Goal: Task Accomplishment & Management: Manage account settings

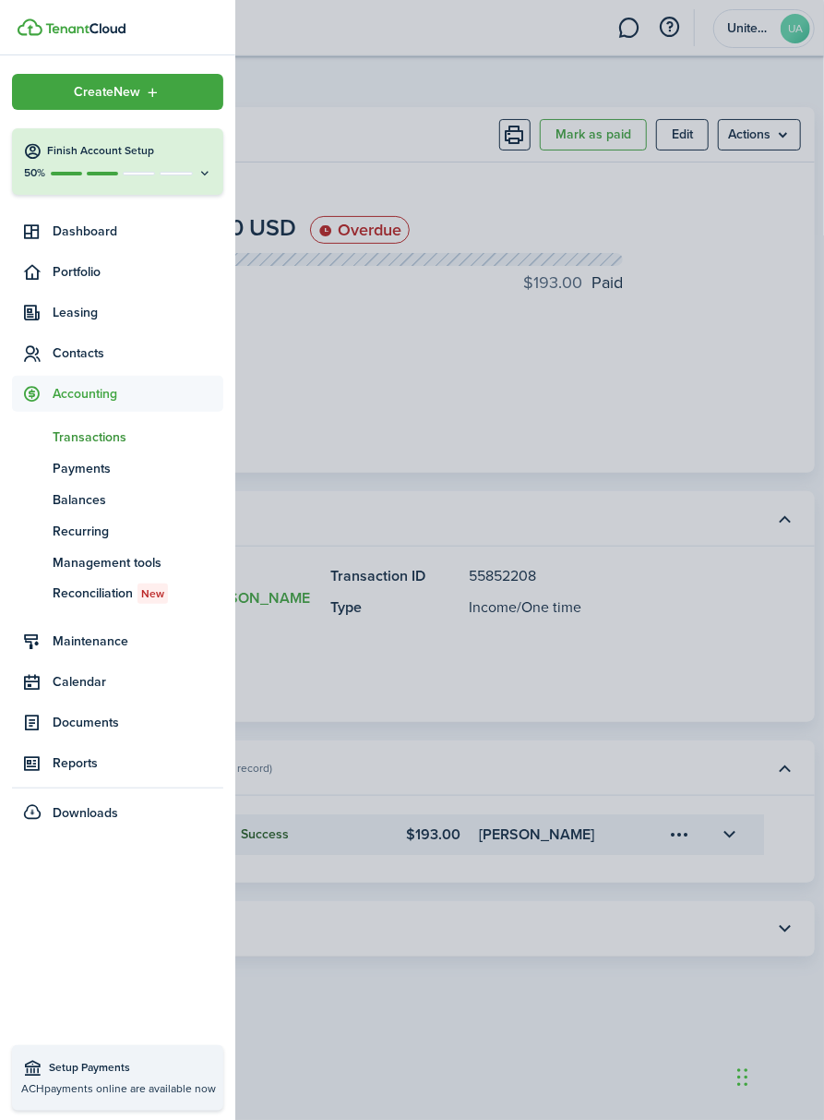
click at [476, 46] on container-opacity at bounding box center [412, 560] width 824 height 1120
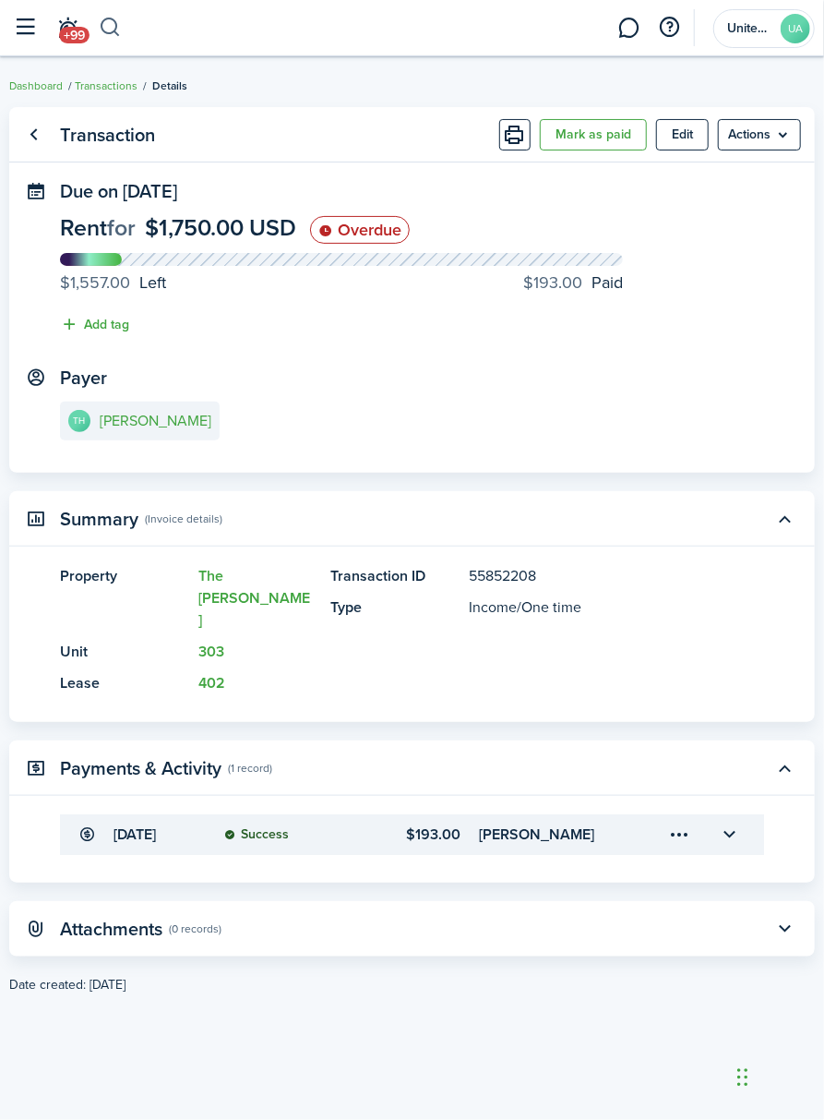
click at [115, 12] on button "button" at bounding box center [110, 27] width 23 height 31
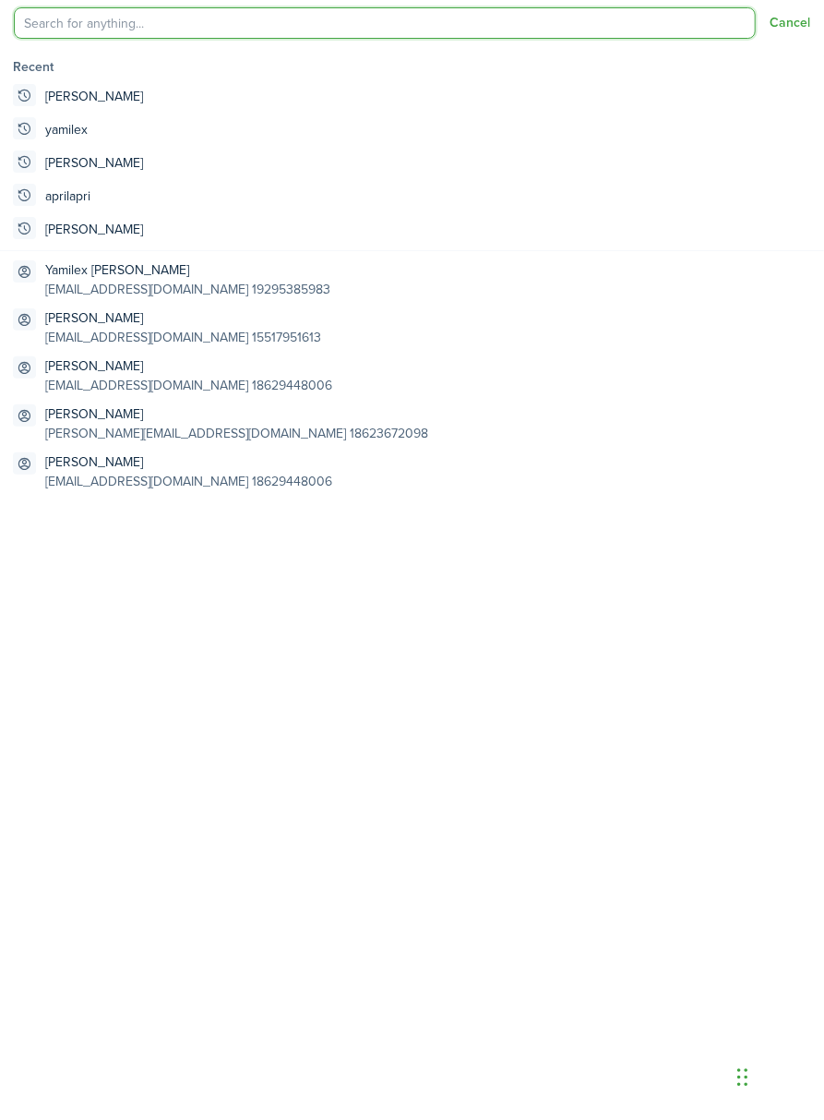
click at [119, 27] on input "search" at bounding box center [385, 22] width 742 height 31
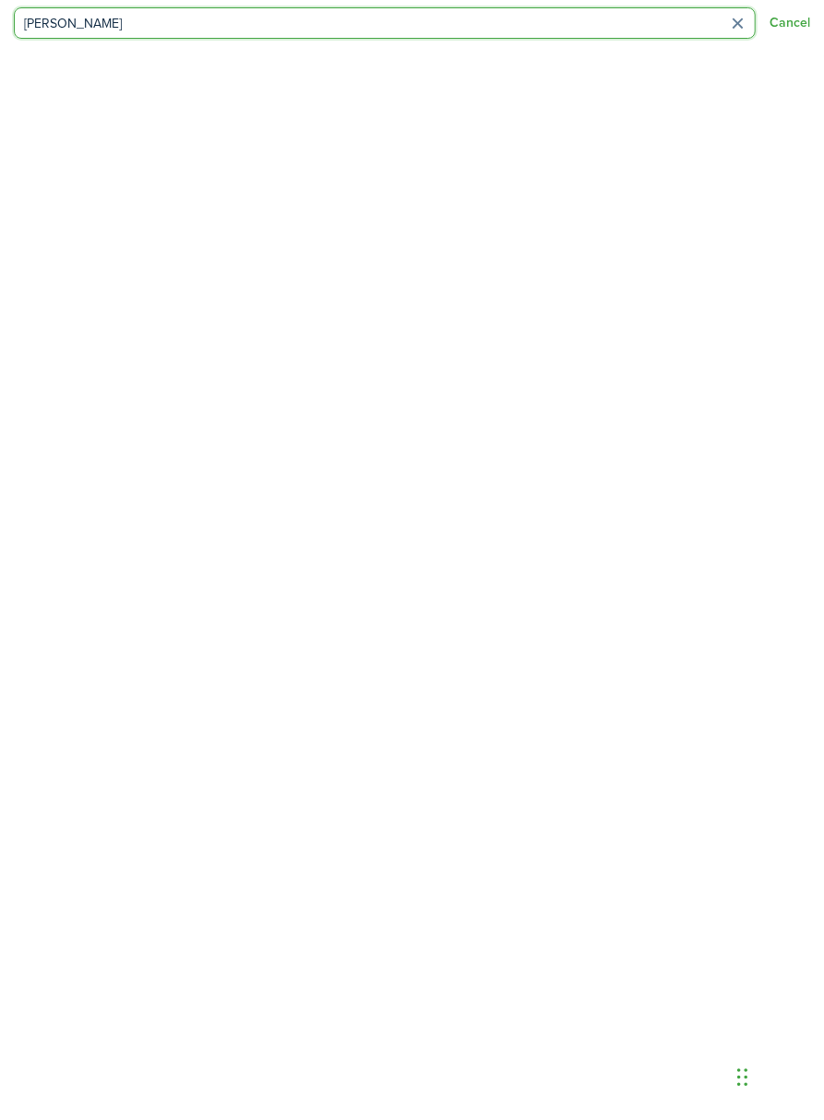
type input "[PERSON_NAME]"
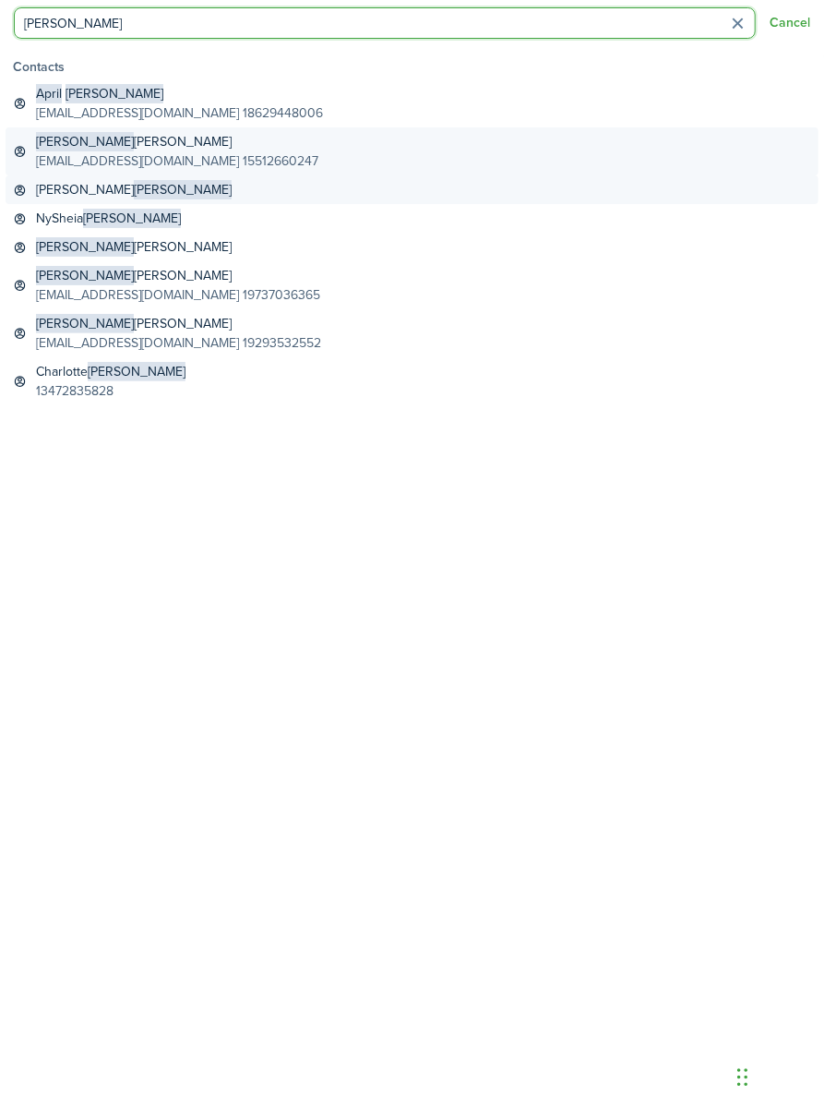
click at [156, 131] on link "[PERSON_NAME] [EMAIL_ADDRESS][DOMAIN_NAME] 15512660247" at bounding box center [412, 151] width 813 height 48
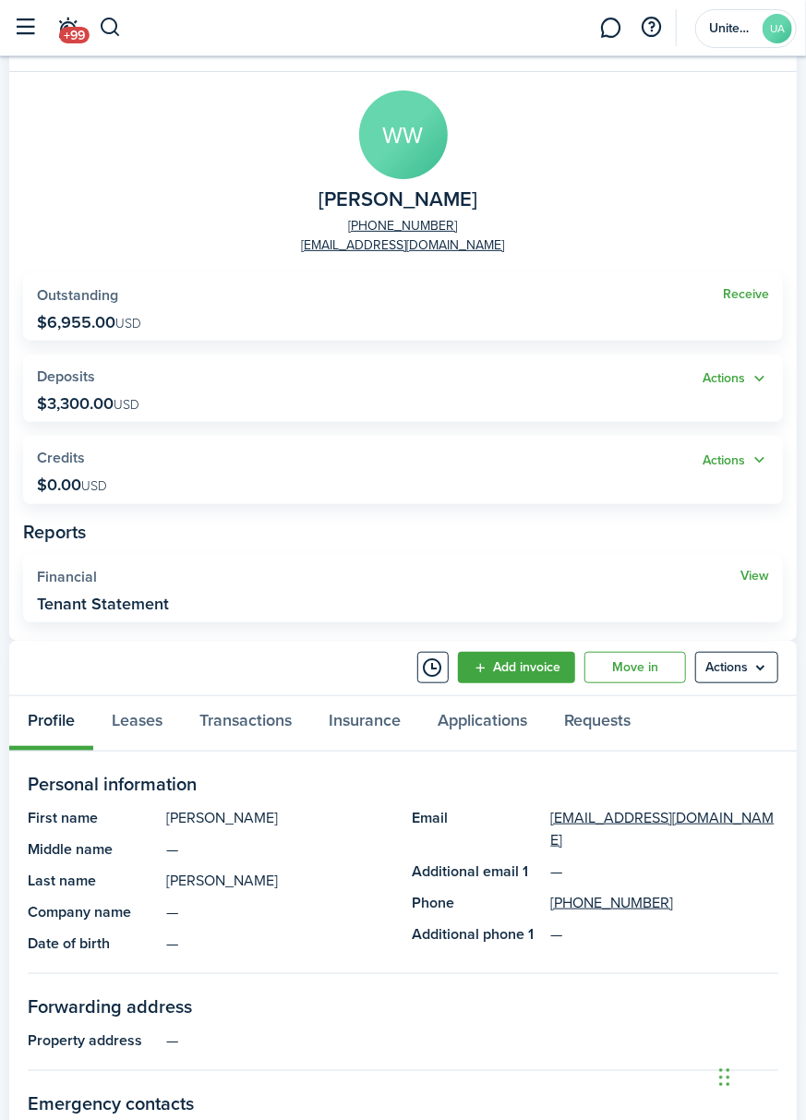
scroll to position [369, 0]
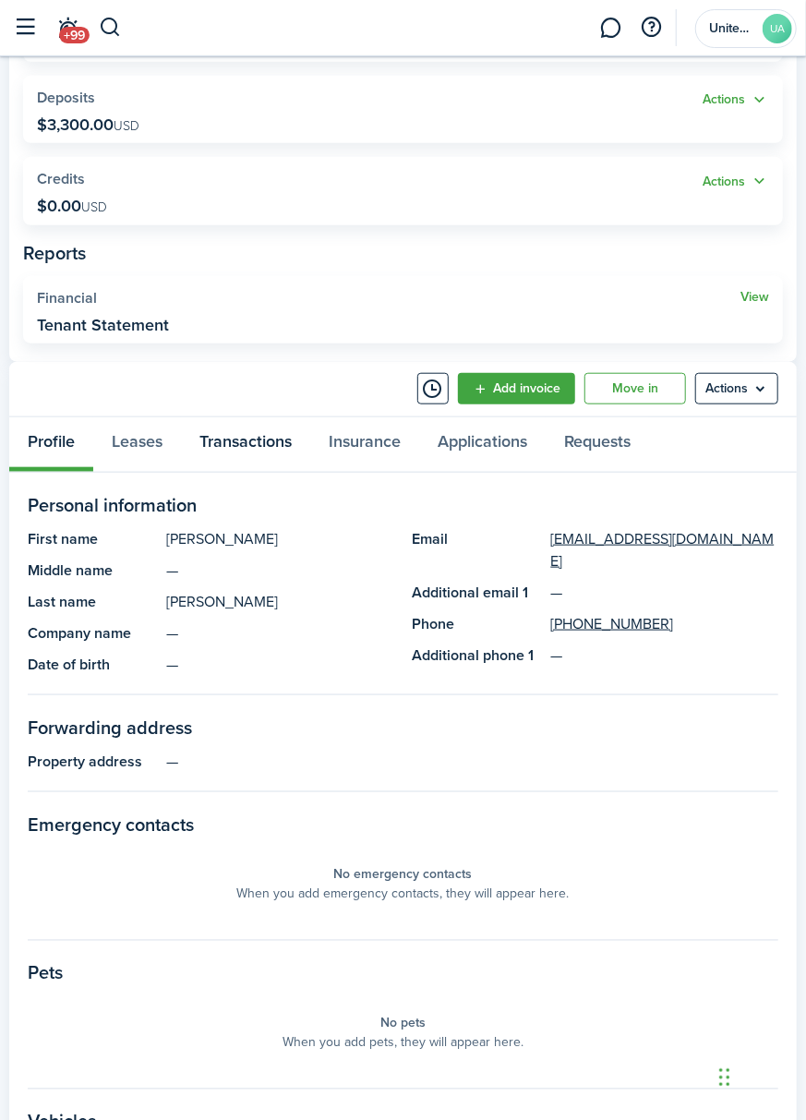
click at [216, 426] on link "Transactions" at bounding box center [245, 444] width 129 height 54
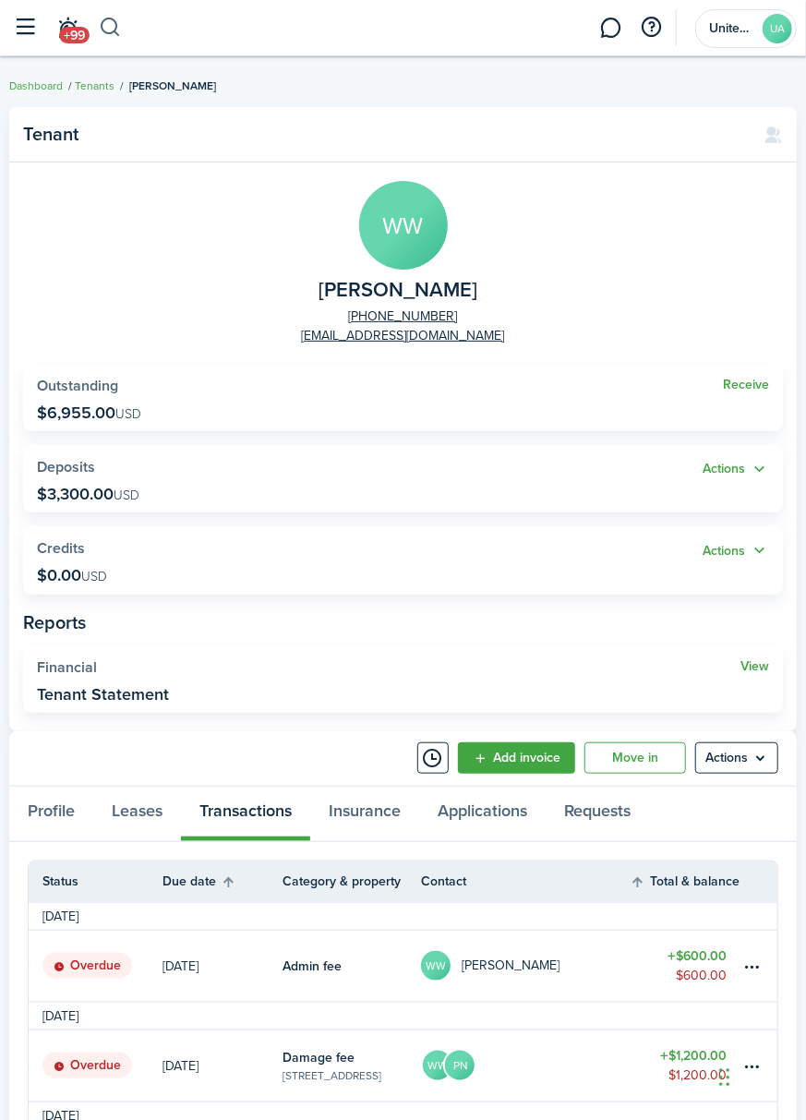
click at [109, 35] on button "button" at bounding box center [110, 27] width 23 height 31
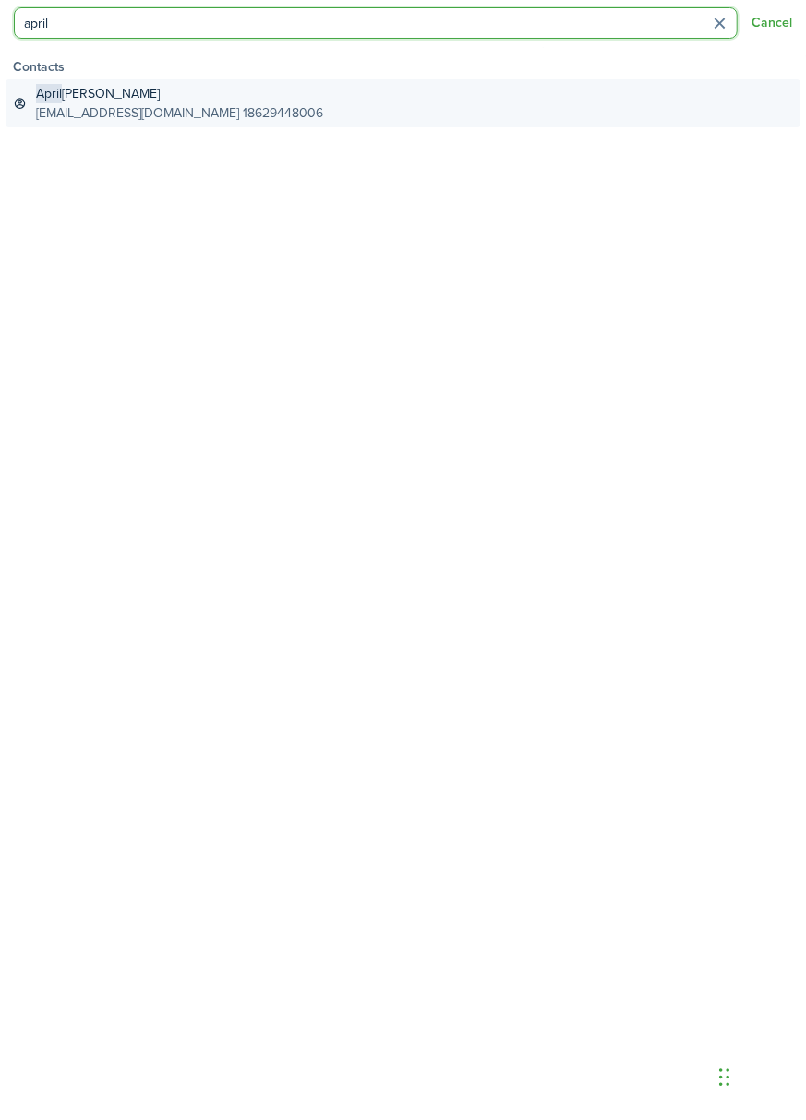
type input "april"
click at [116, 108] on global-search-item-description "[EMAIL_ADDRESS][DOMAIN_NAME] 18629448006" at bounding box center [179, 112] width 287 height 19
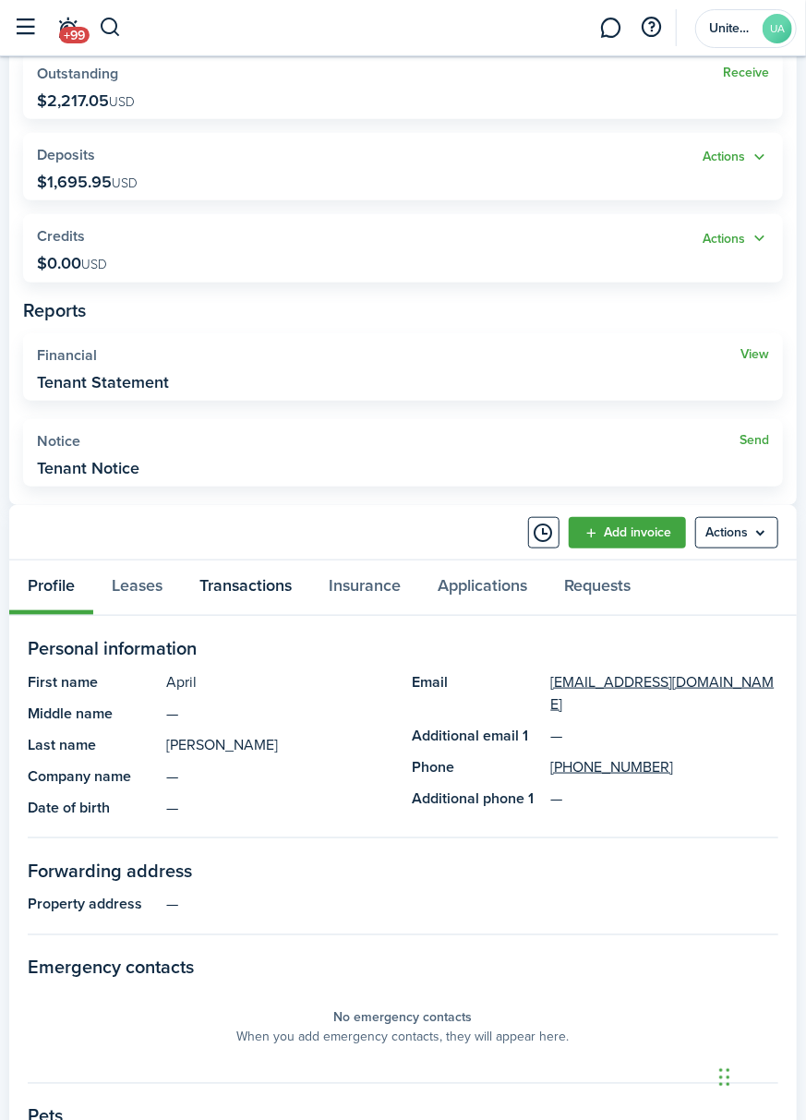
scroll to position [369, 0]
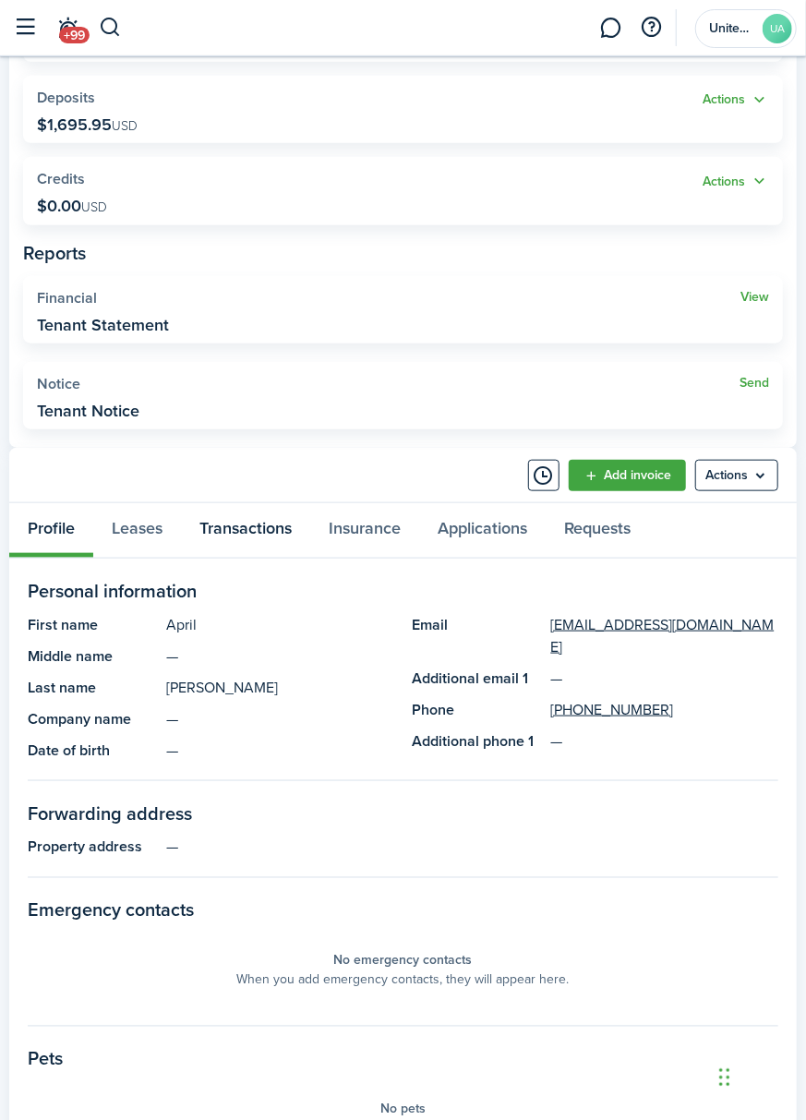
click at [259, 518] on link "Transactions" at bounding box center [245, 530] width 129 height 54
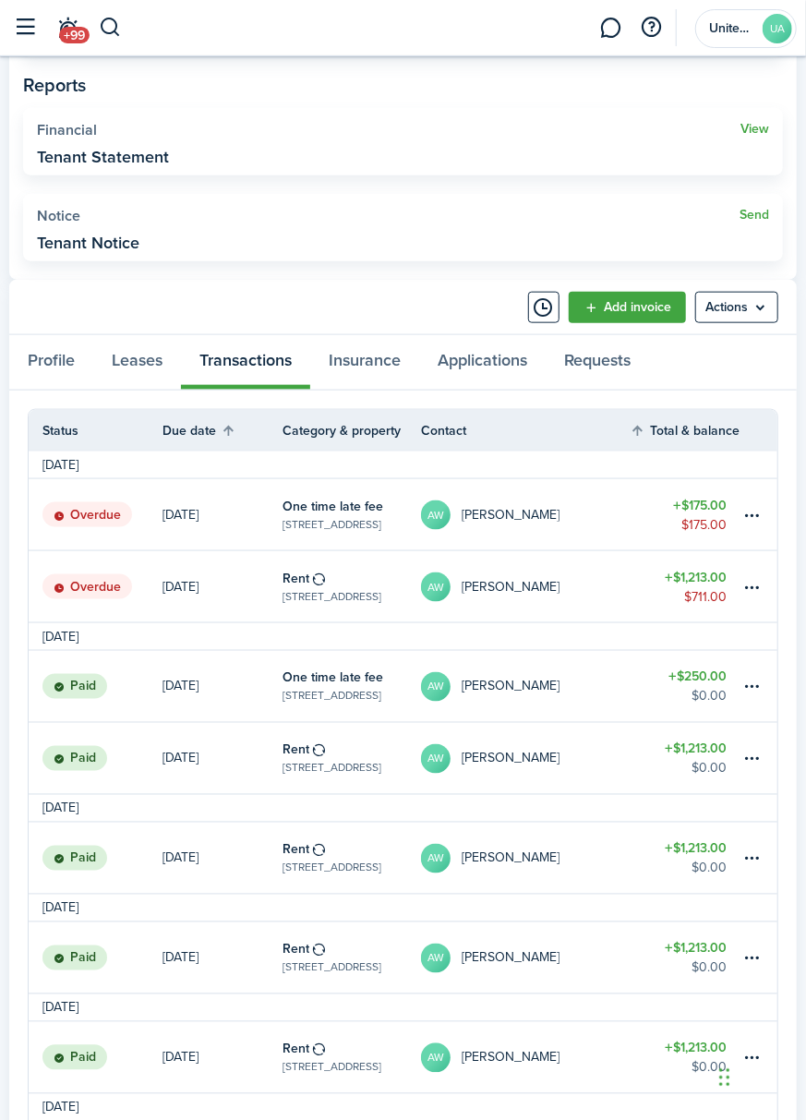
scroll to position [688, 0]
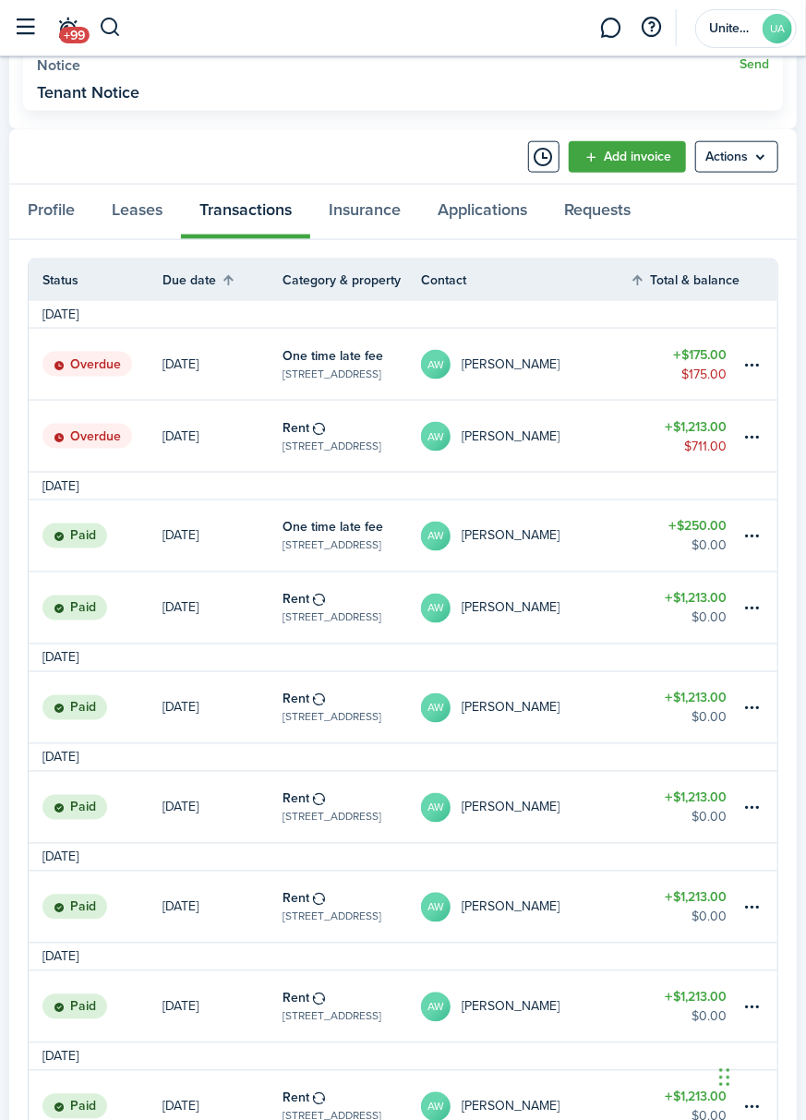
click at [363, 428] on link "Rent [STREET_ADDRESS]" at bounding box center [351, 436] width 138 height 71
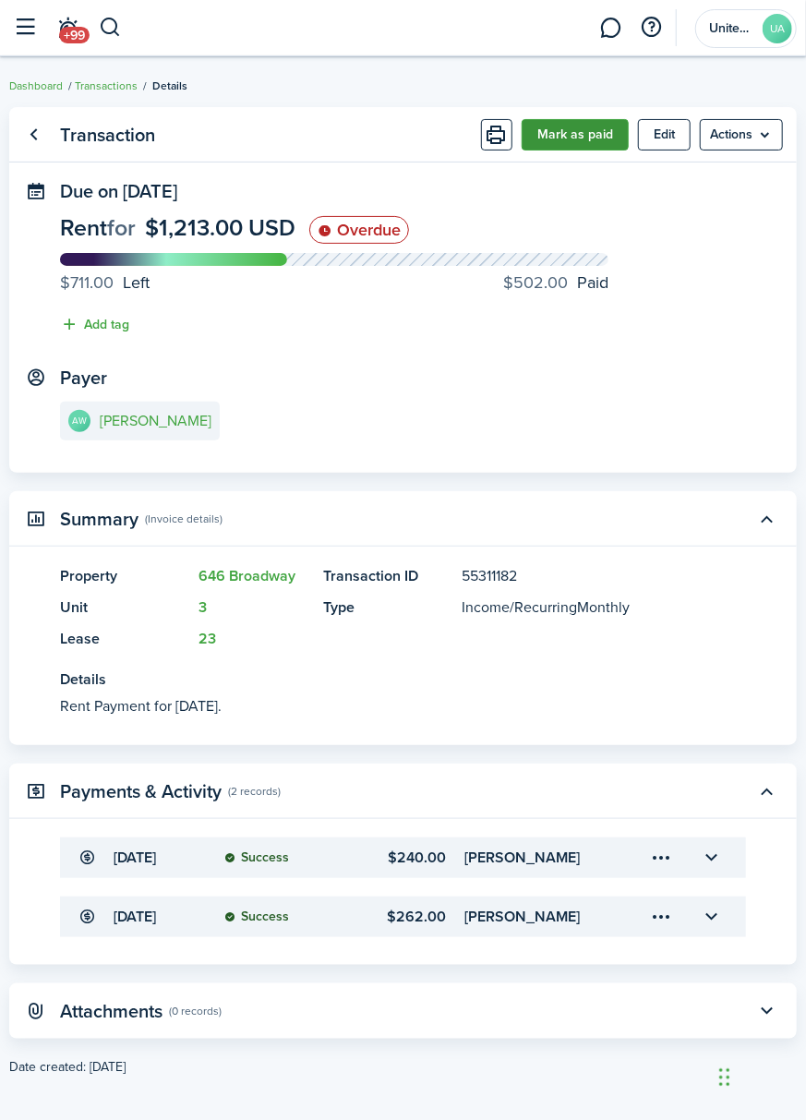
click at [561, 135] on button "Mark as paid" at bounding box center [575, 134] width 107 height 31
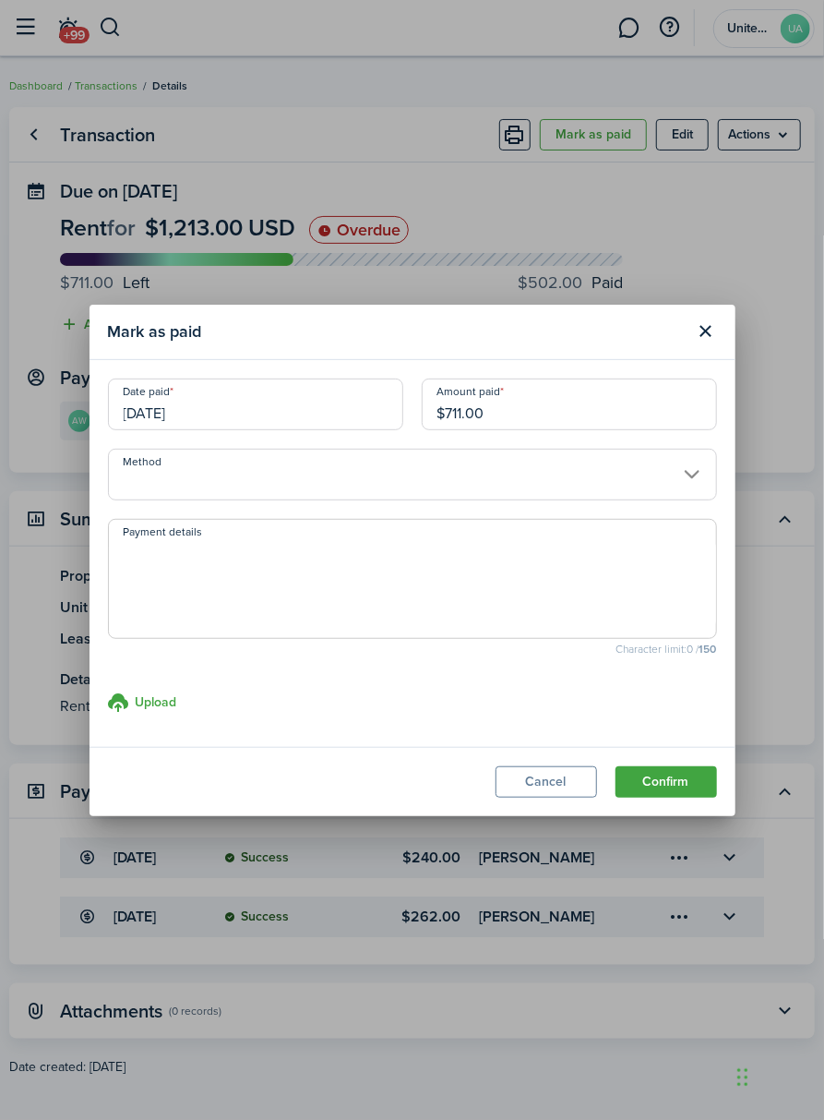
drag, startPoint x: 534, startPoint y: 404, endPoint x: 366, endPoint y: 401, distance: 168.0
click at [366, 401] on div "Date paid [DATE] Amount paid $711.00" at bounding box center [413, 413] width 628 height 70
click at [282, 408] on input "[DATE]" at bounding box center [255, 404] width 295 height 52
type input "$360.00"
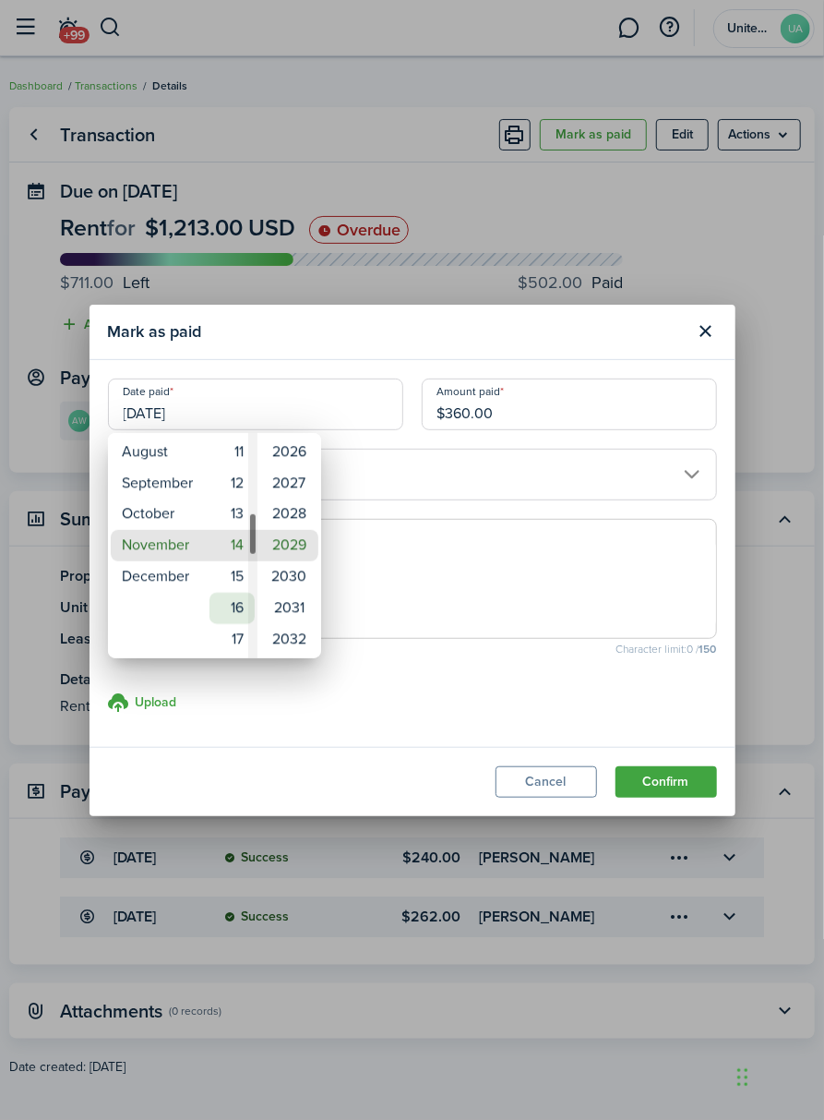
click at [231, 607] on mbsc-wheel-item "16" at bounding box center [232, 608] width 45 height 31
click at [299, 347] on div at bounding box center [412, 559] width 1120 height 1415
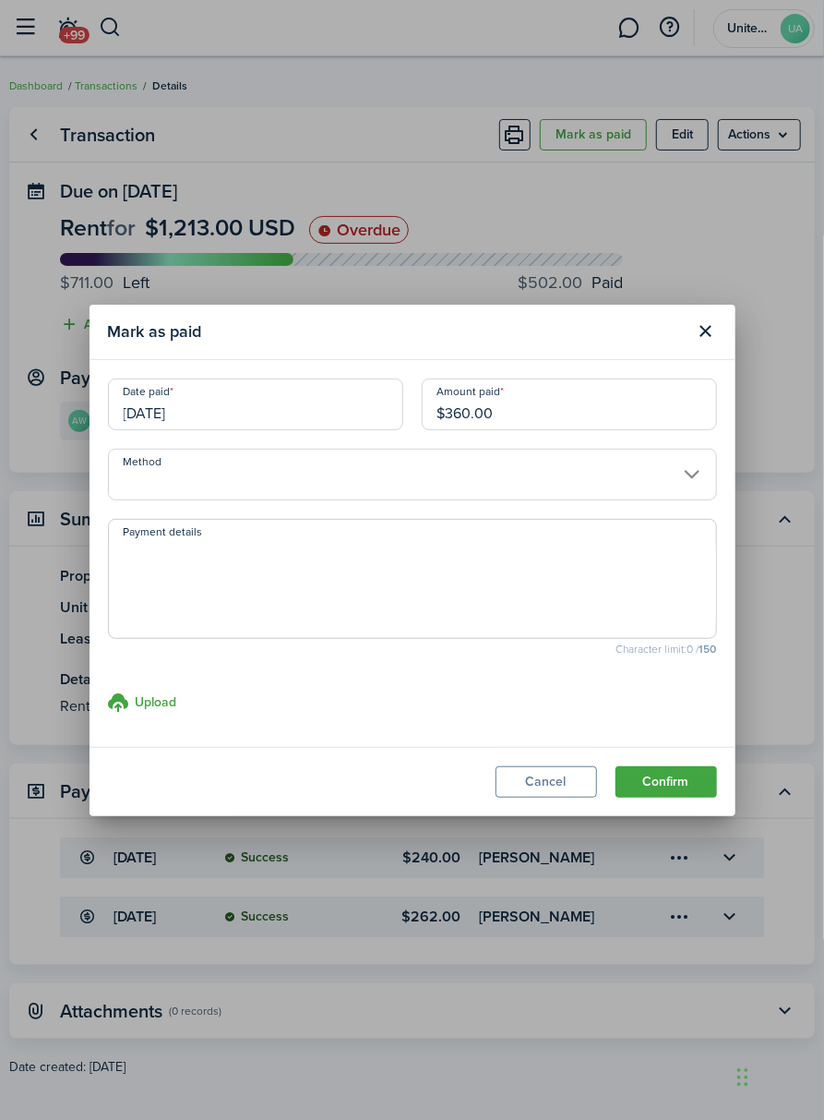
click at [247, 403] on input "[DATE]" at bounding box center [255, 404] width 295 height 52
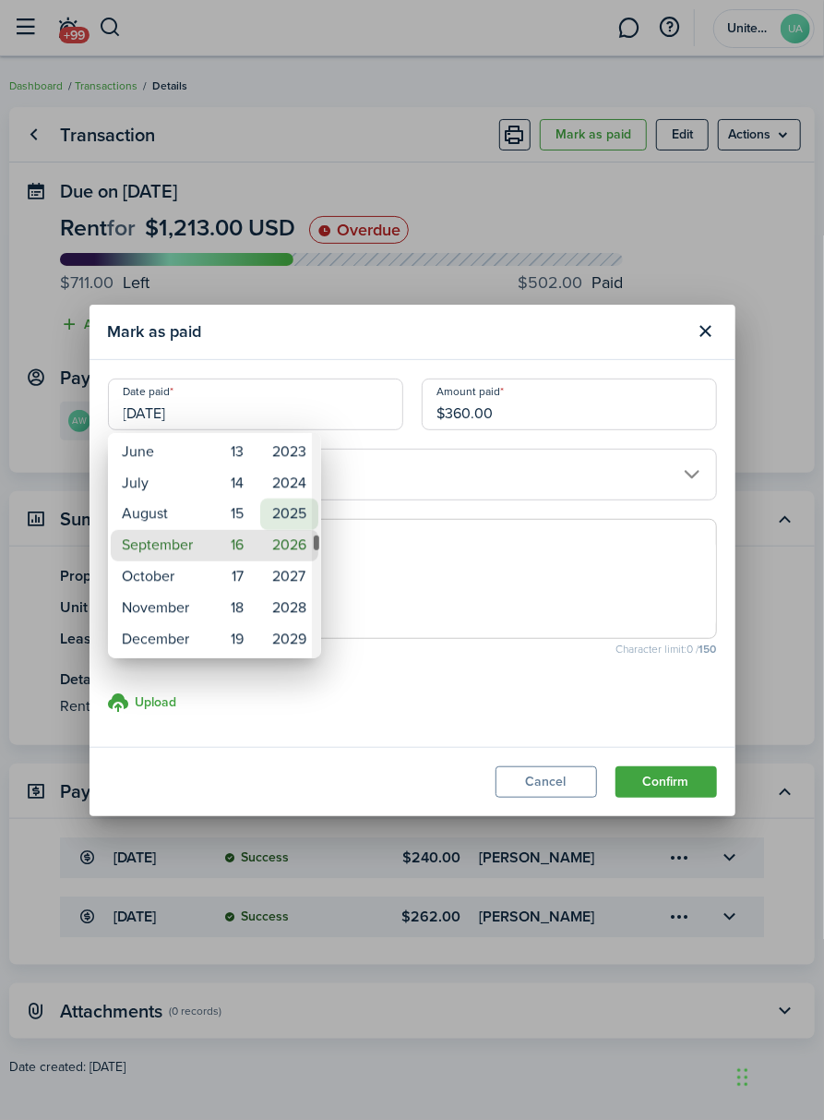
click at [290, 511] on mbsc-wheel-item "2025" at bounding box center [289, 513] width 58 height 31
type input "[DATE]"
click at [231, 546] on mbsc-wheel-item "16" at bounding box center [232, 545] width 45 height 31
click at [474, 458] on div at bounding box center [412, 559] width 1120 height 1415
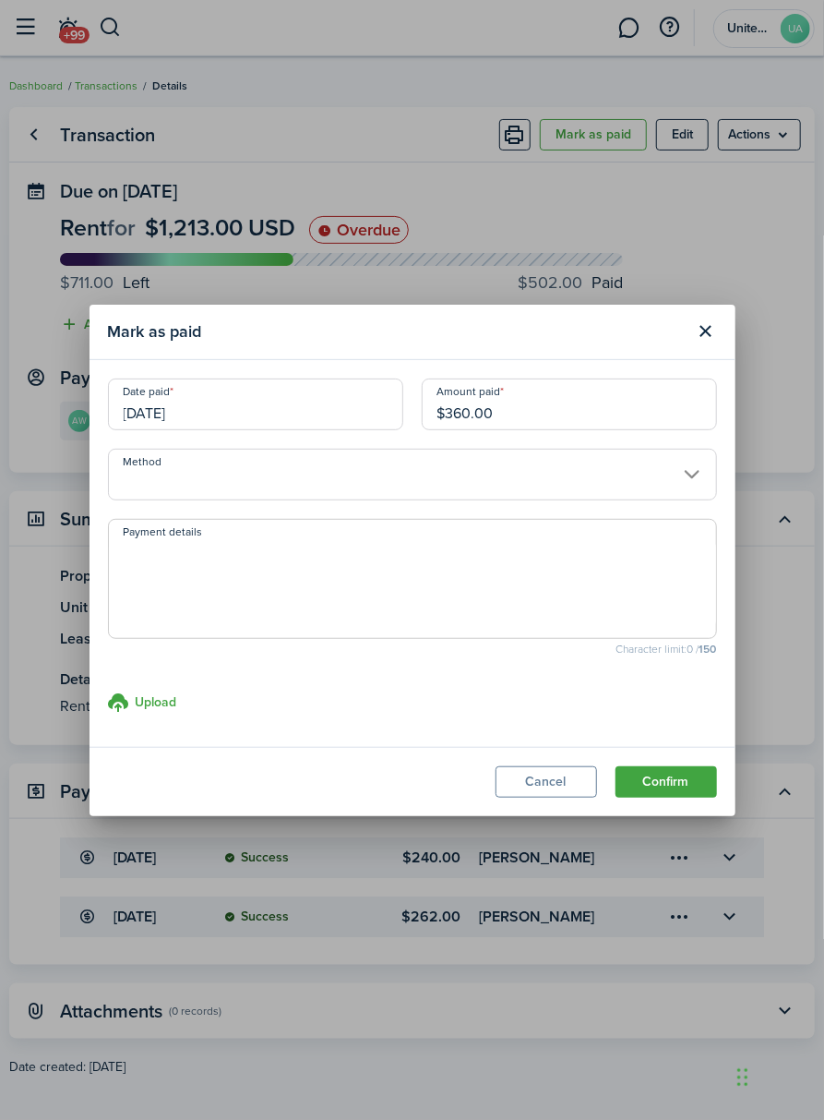
click at [459, 487] on input "Method" at bounding box center [412, 475] width 609 height 52
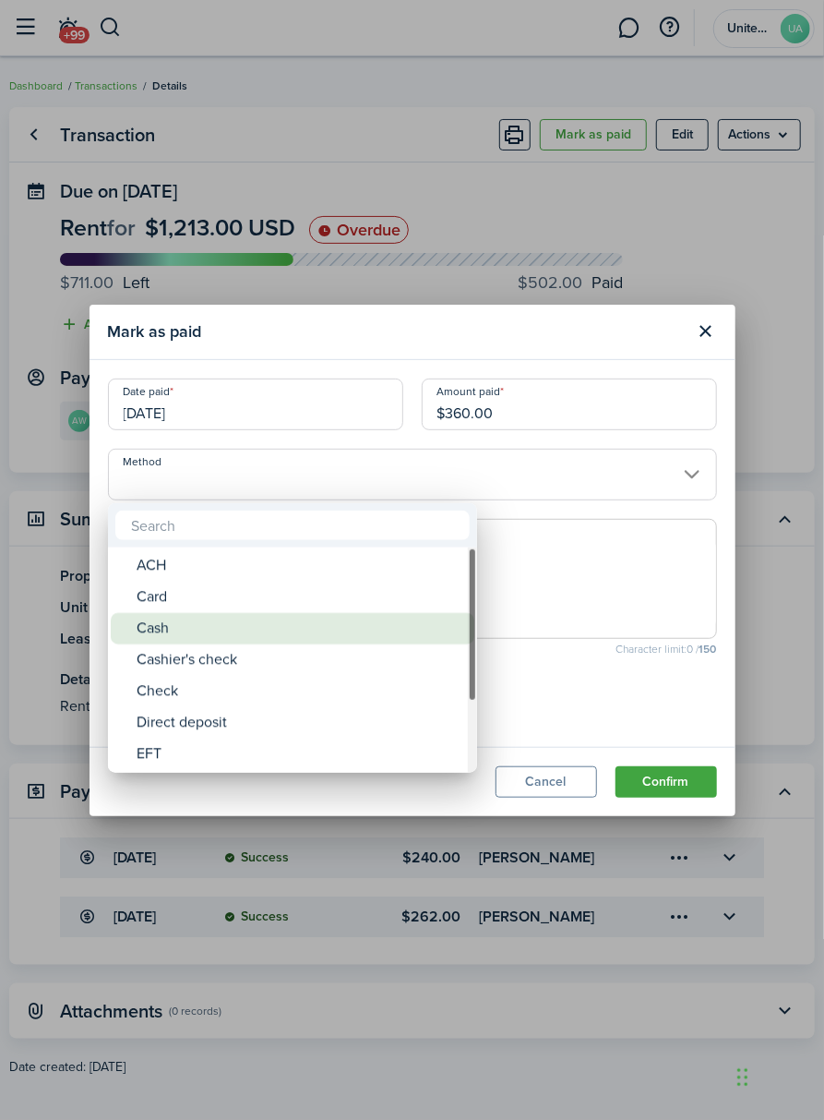
click at [270, 624] on div "Cash" at bounding box center [300, 628] width 327 height 31
type input "Cash"
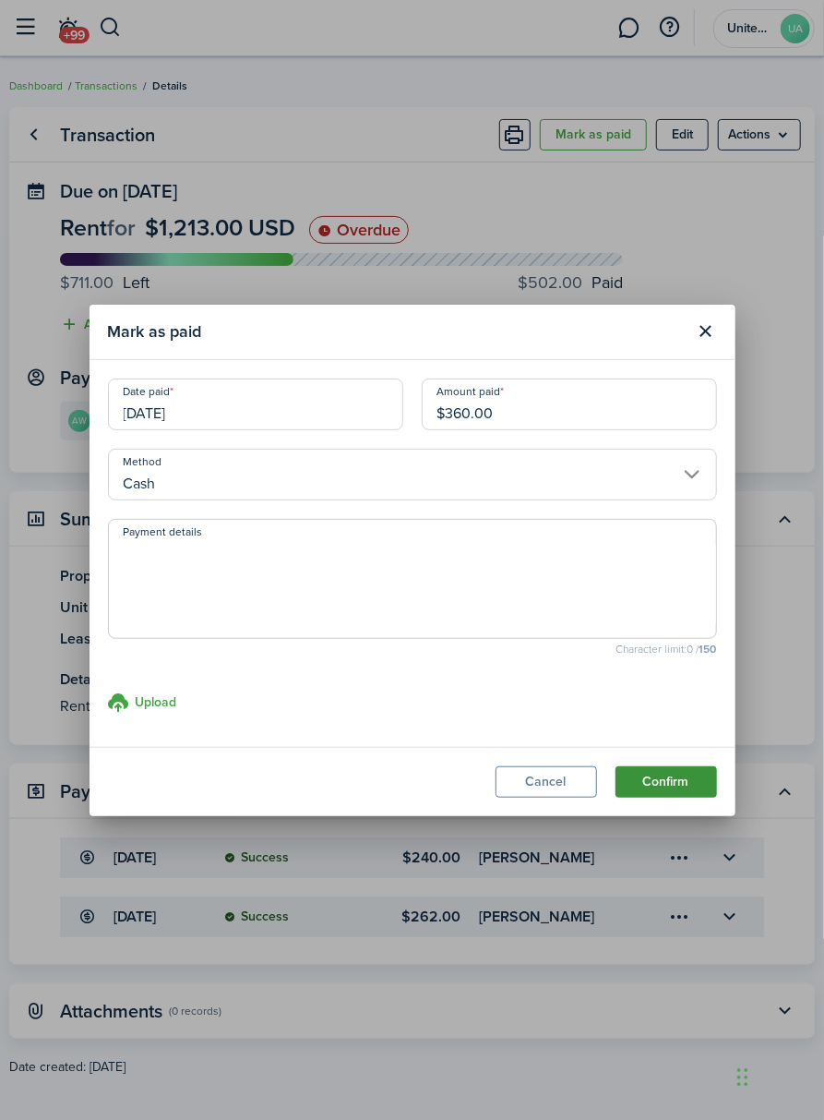
click at [668, 780] on button "Confirm" at bounding box center [667, 781] width 102 height 31
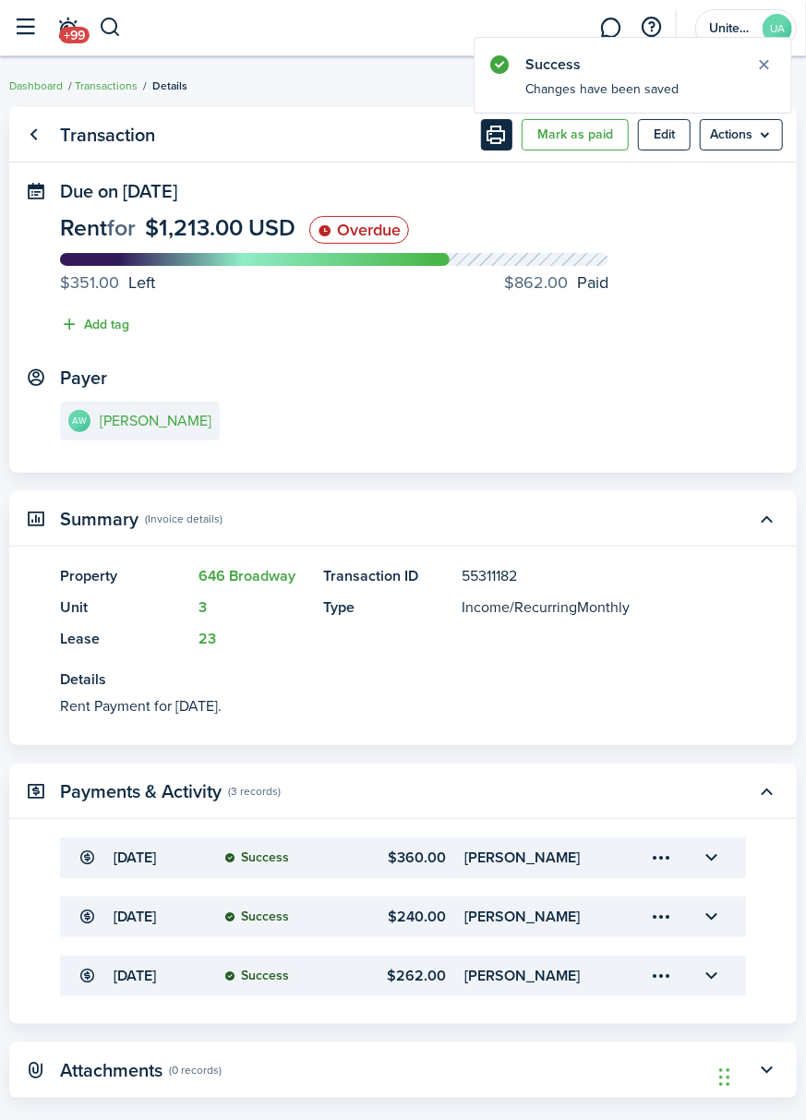
click at [491, 144] on button "Print" at bounding box center [496, 134] width 31 height 31
